Goal: Information Seeking & Learning: Learn about a topic

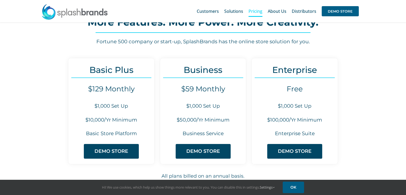
scroll to position [22, 0]
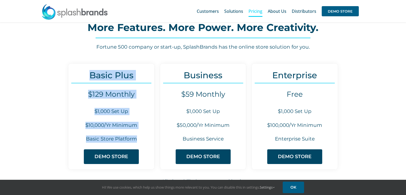
drag, startPoint x: 85, startPoint y: 71, endPoint x: 149, endPoint y: 139, distance: 93.4
click at [149, 139] on div "Basic Plus $129 Monthly $1,000 Set Up $10,000/Yr Minimum Basic Store Platform D…" at bounding box center [111, 116] width 86 height 106
copy div "Basic Plus $129 Monthly $1,000 Set Up $10,000/Yr Minimum Basic Store Platform"
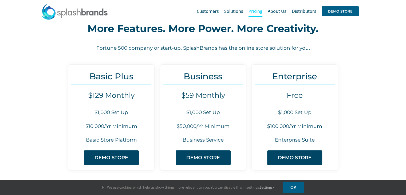
scroll to position [27, 0]
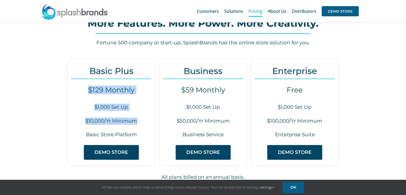
drag, startPoint x: 89, startPoint y: 92, endPoint x: 140, endPoint y: 125, distance: 60.2
click at [140, 125] on div "Basic Plus $129 Monthly $1,000 Set Up $10,000/Yr Minimum Basic Store Platform D…" at bounding box center [111, 112] width 86 height 106
copy div "$129 Monthly $1,000 Set Up $10,000/Yr Minimum"
